Goal: Task Accomplishment & Management: Use online tool/utility

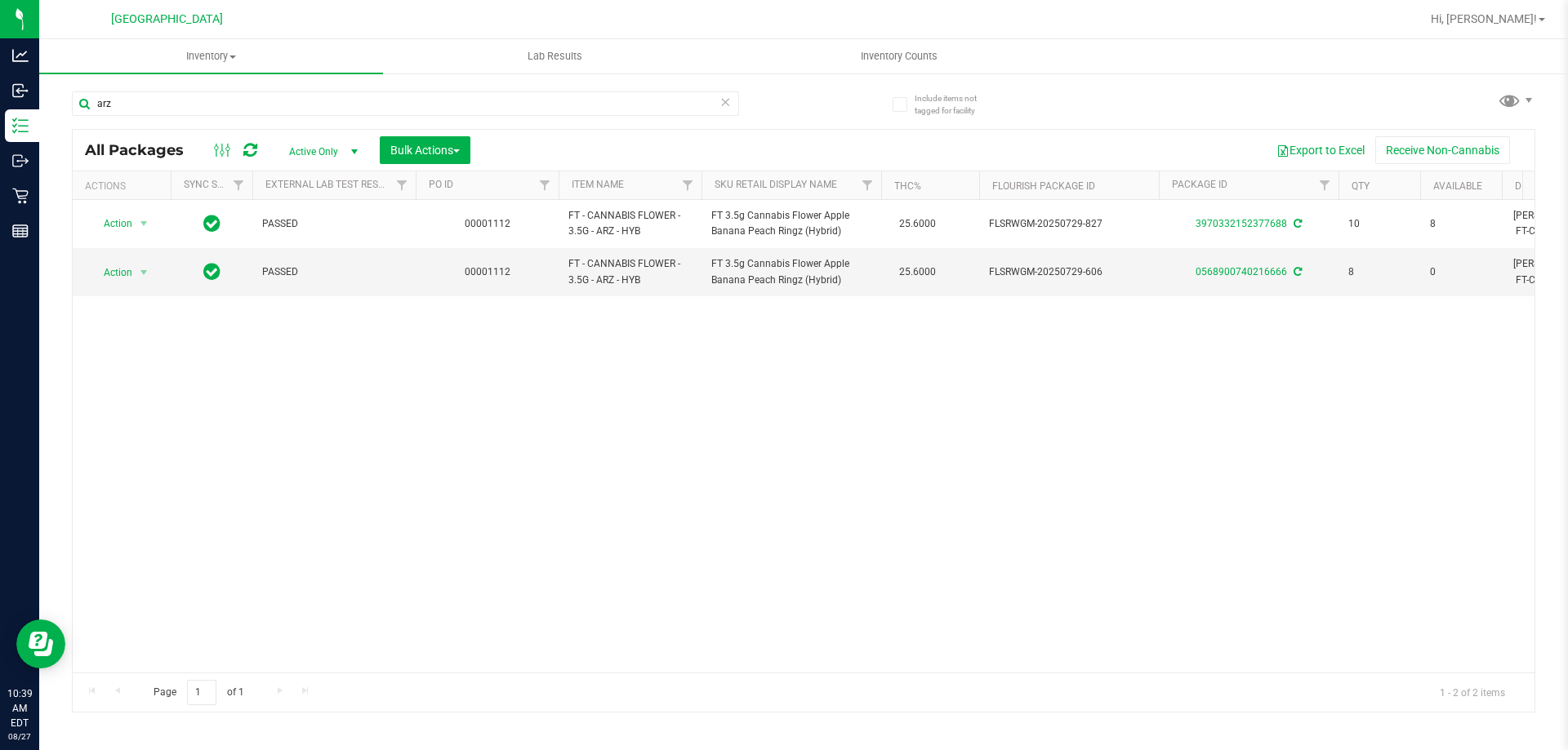
drag, startPoint x: 151, startPoint y: 102, endPoint x: 51, endPoint y: 111, distance: 100.4
click at [51, 111] on div "Include items not tagged for facility arz All Packages Active Only Active Only …" at bounding box center [804, 320] width 1530 height 498
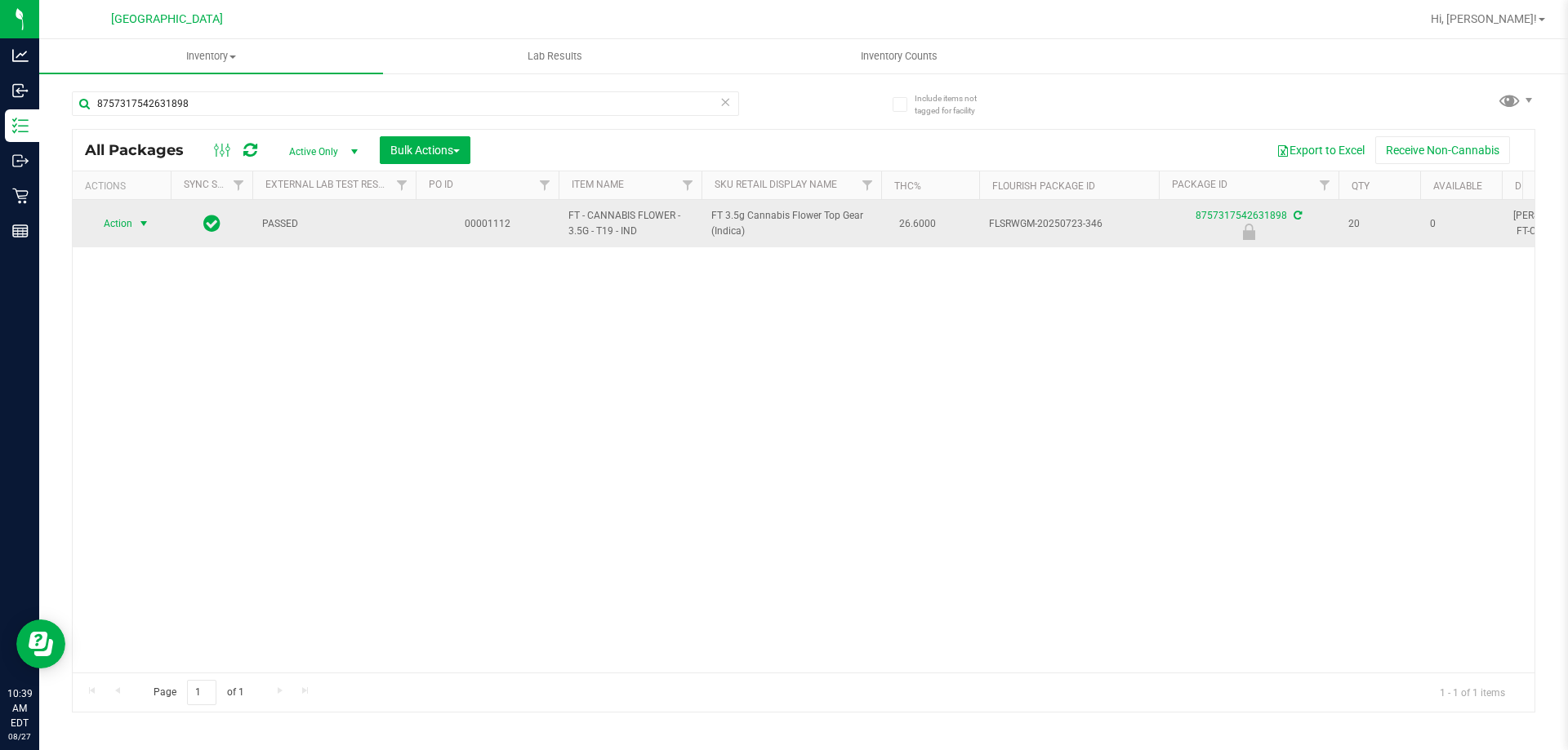
type input "8757317542631898"
click at [134, 219] on span "select" at bounding box center [144, 224] width 20 height 23
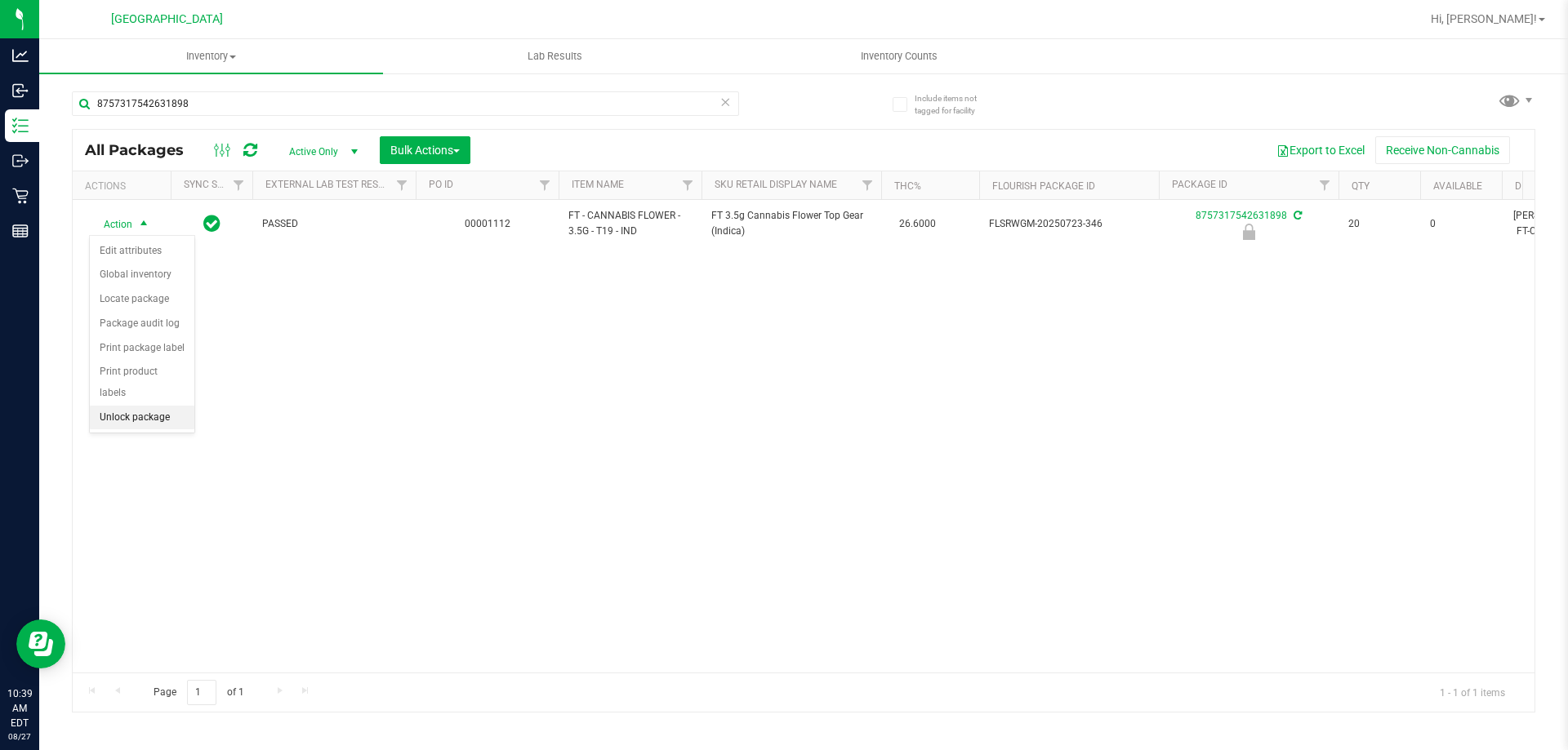
click at [120, 406] on li "Unlock package" at bounding box center [142, 418] width 104 height 25
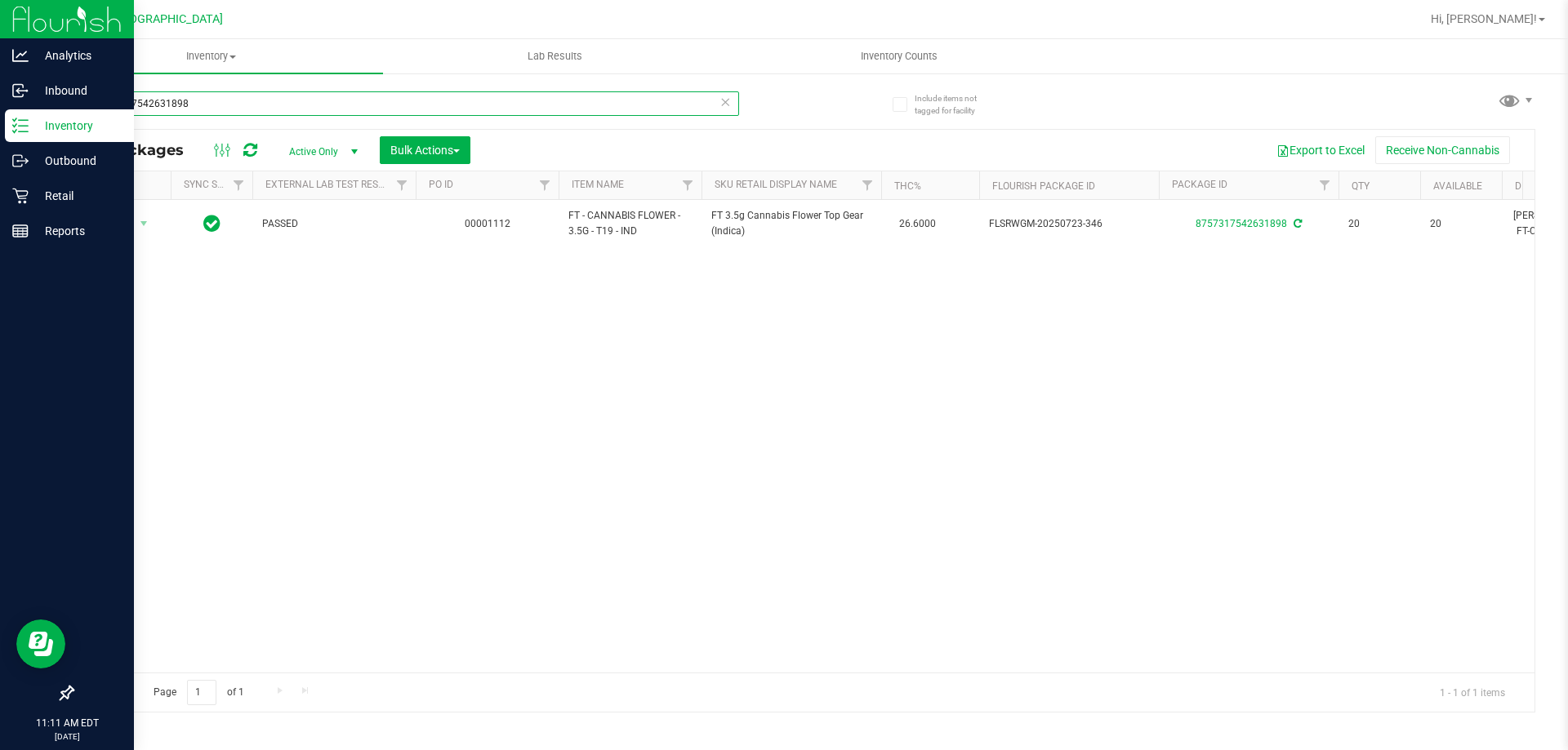
drag, startPoint x: 213, startPoint y: 109, endPoint x: 33, endPoint y: 114, distance: 180.1
click at [51, 114] on div "Include items not tagged for facility 8757317542631898 All Packages Active Only…" at bounding box center [804, 320] width 1530 height 498
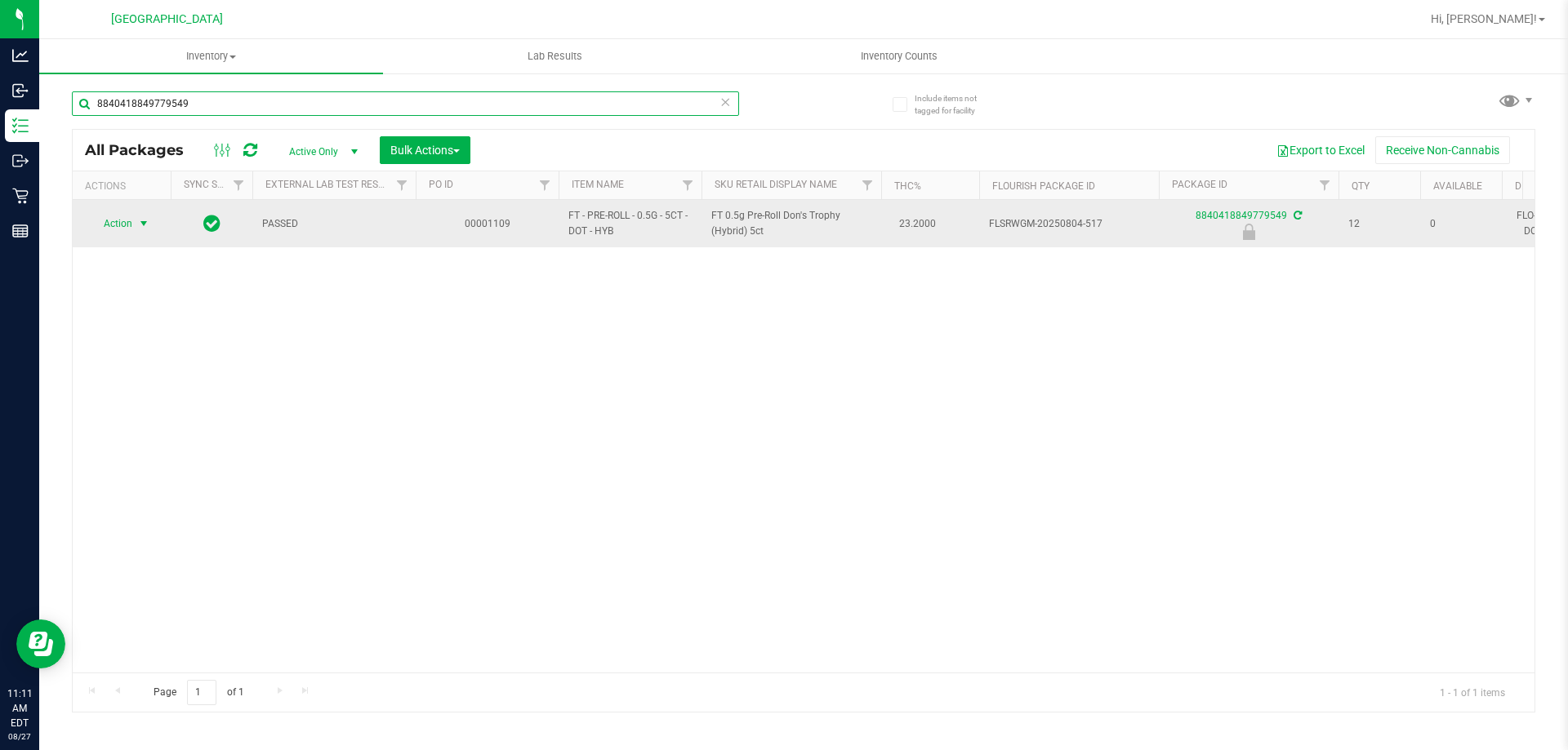
type input "8840418849779549"
click at [139, 227] on span "select" at bounding box center [144, 224] width 13 height 13
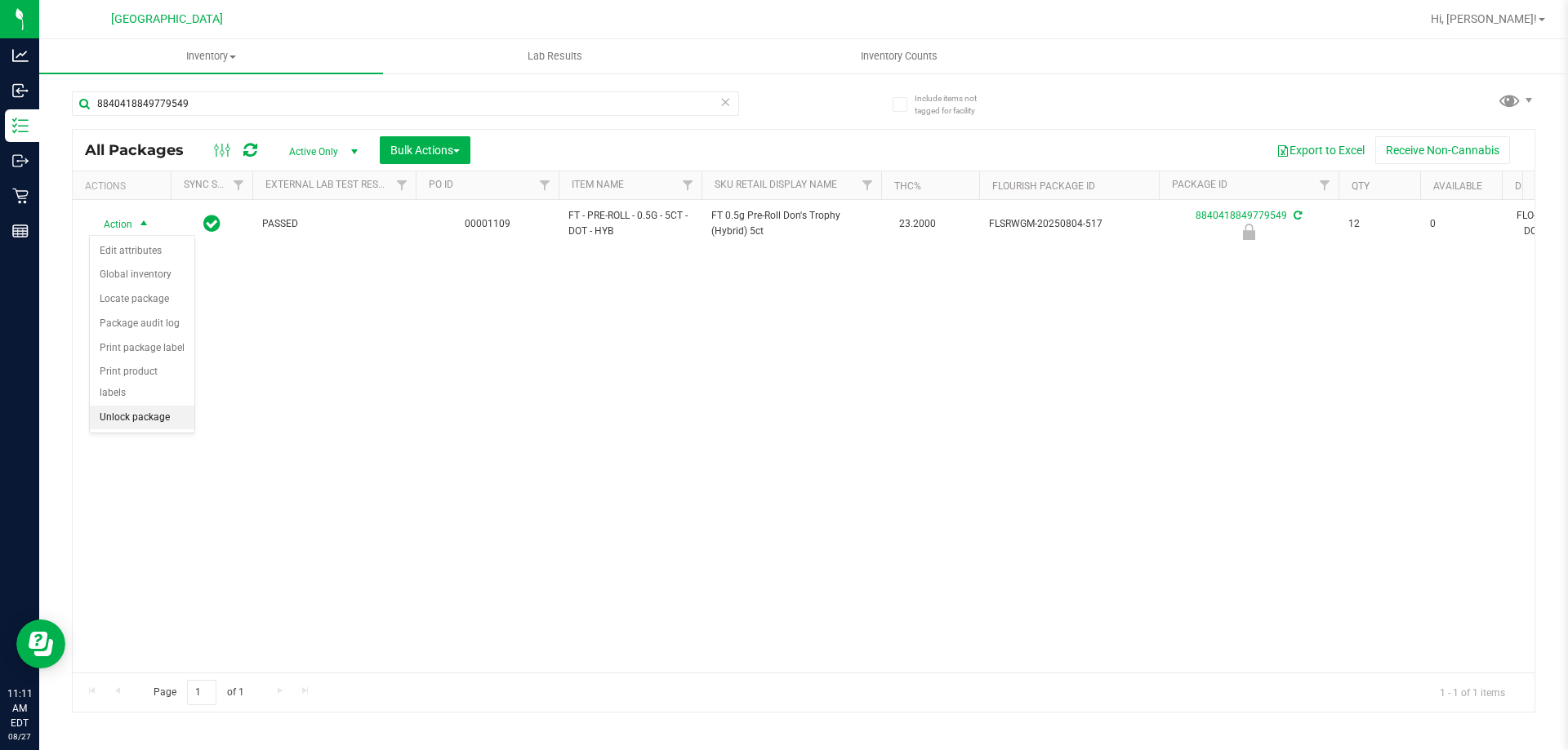
click at [131, 406] on li "Unlock package" at bounding box center [142, 418] width 104 height 25
